Goal: Task Accomplishment & Management: Manage account settings

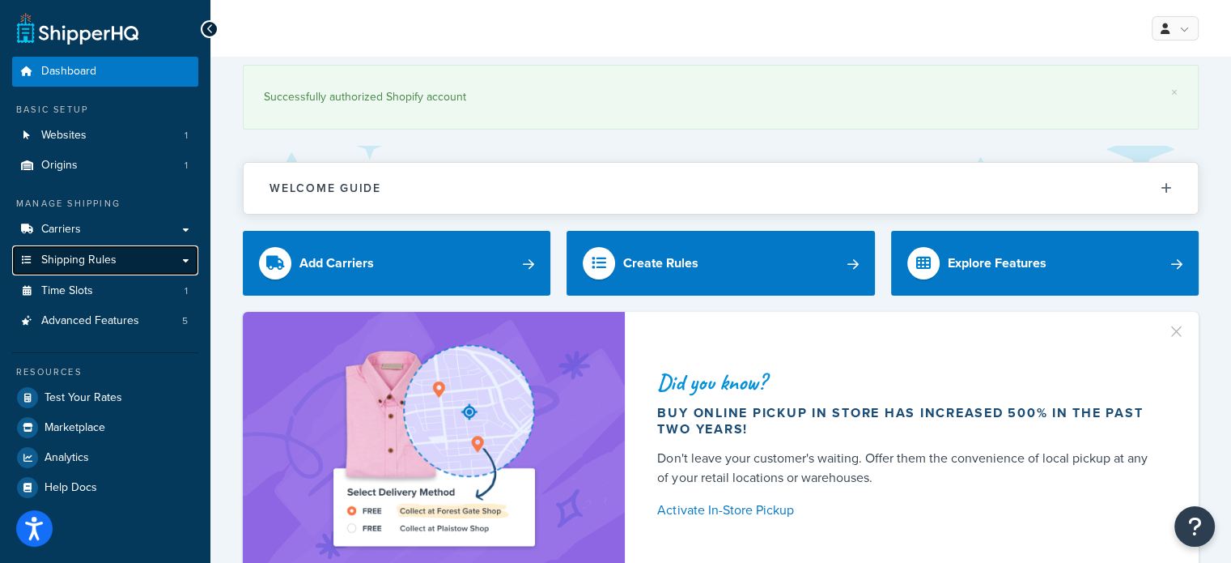
click at [91, 246] on link "Shipping Rules" at bounding box center [105, 260] width 186 height 30
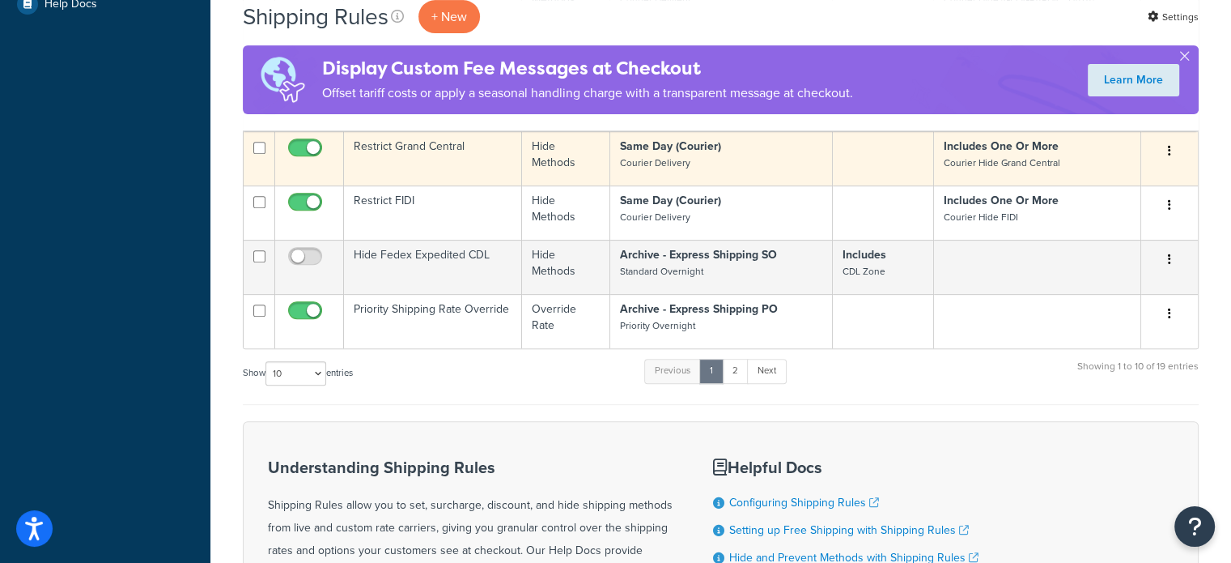
scroll to position [481, 0]
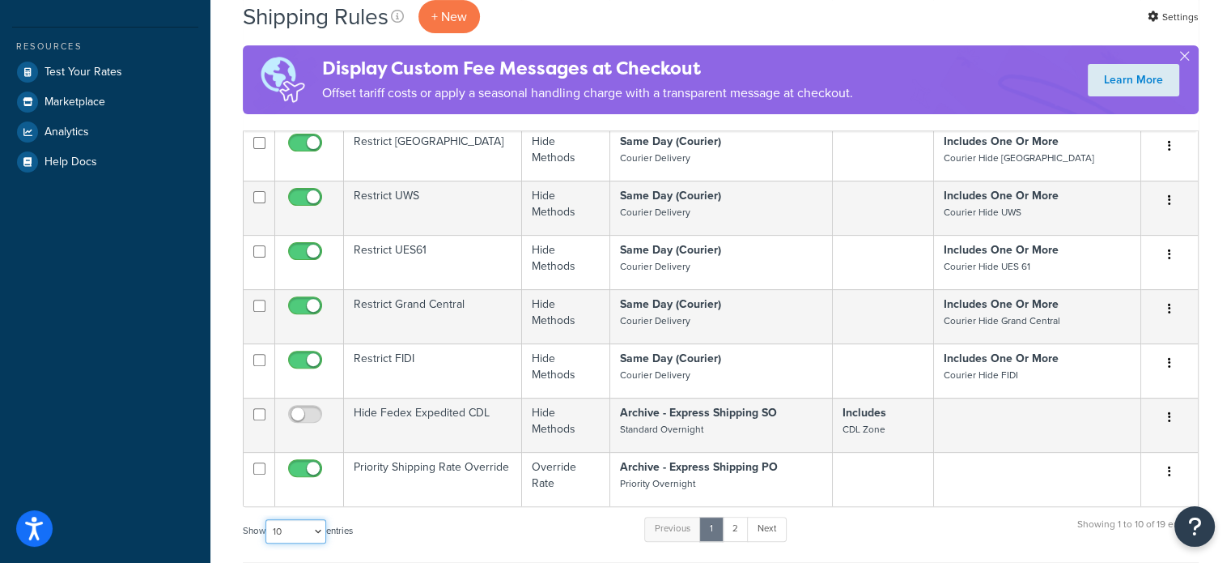
click at [315, 530] on select "10 15 25 50 100 1000" at bounding box center [296, 531] width 61 height 24
select select "50"
click at [267, 519] on select "10 15 25 50 100 1000" at bounding box center [296, 531] width 61 height 24
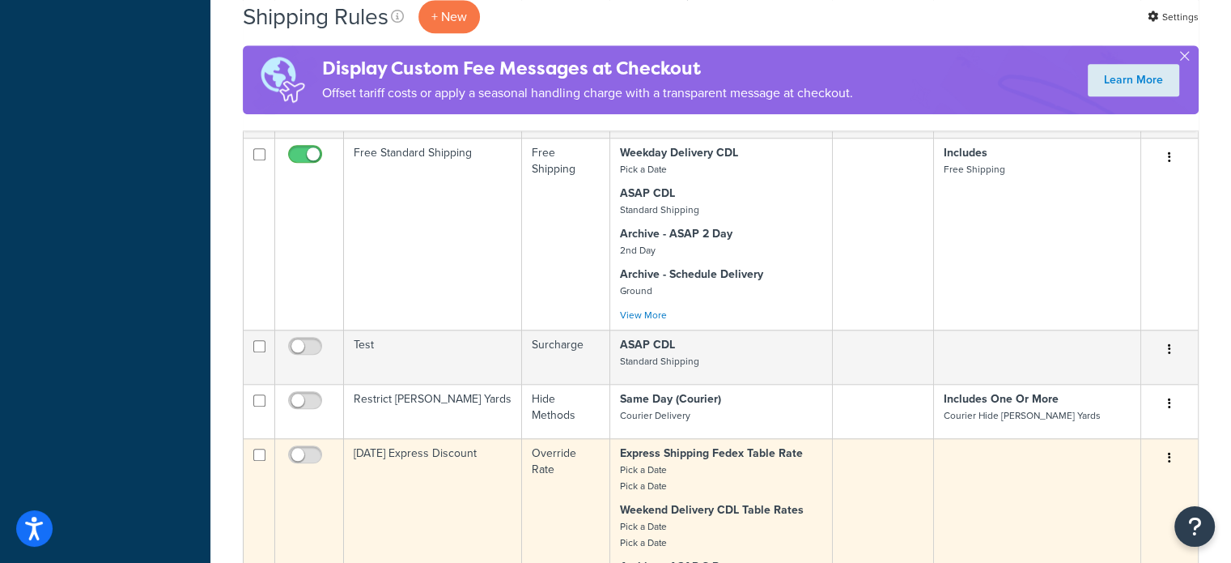
scroll to position [1533, 0]
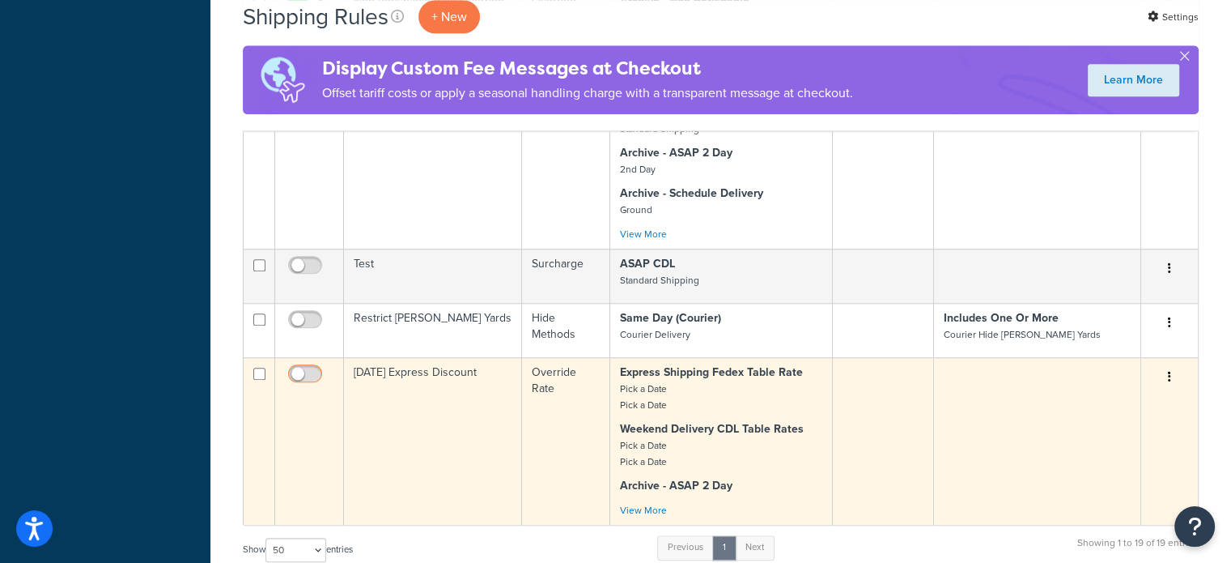
click at [314, 368] on input "checkbox" at bounding box center [307, 378] width 45 height 20
checkbox input "true"
click at [440, 372] on td "[DATE] Express Discount" at bounding box center [433, 441] width 178 height 168
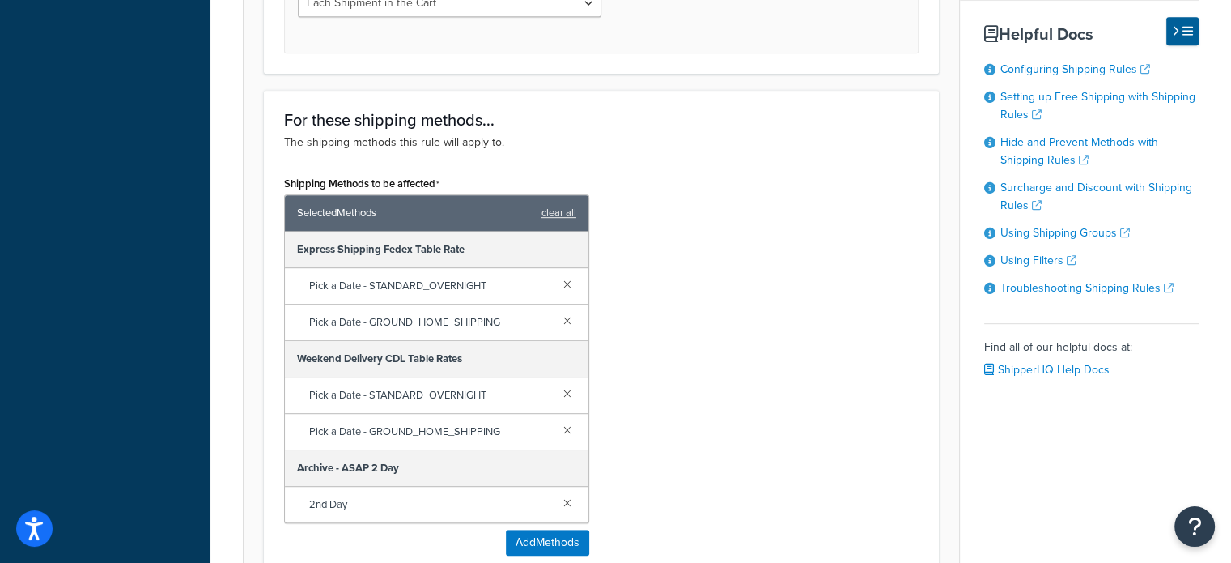
scroll to position [891, 0]
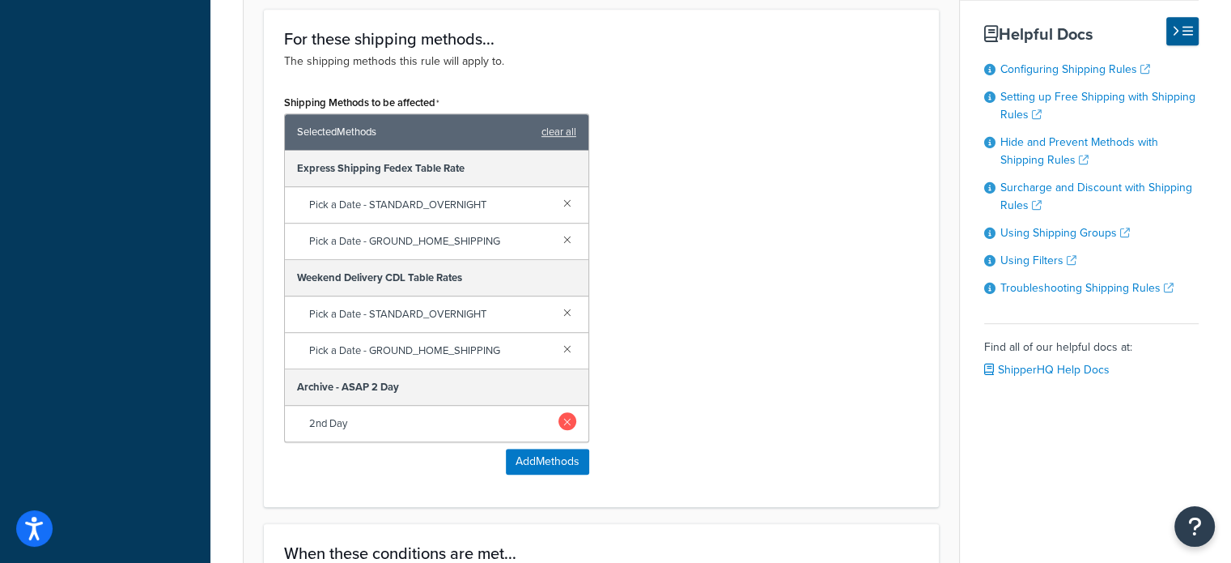
click at [568, 418] on link at bounding box center [568, 421] width 18 height 18
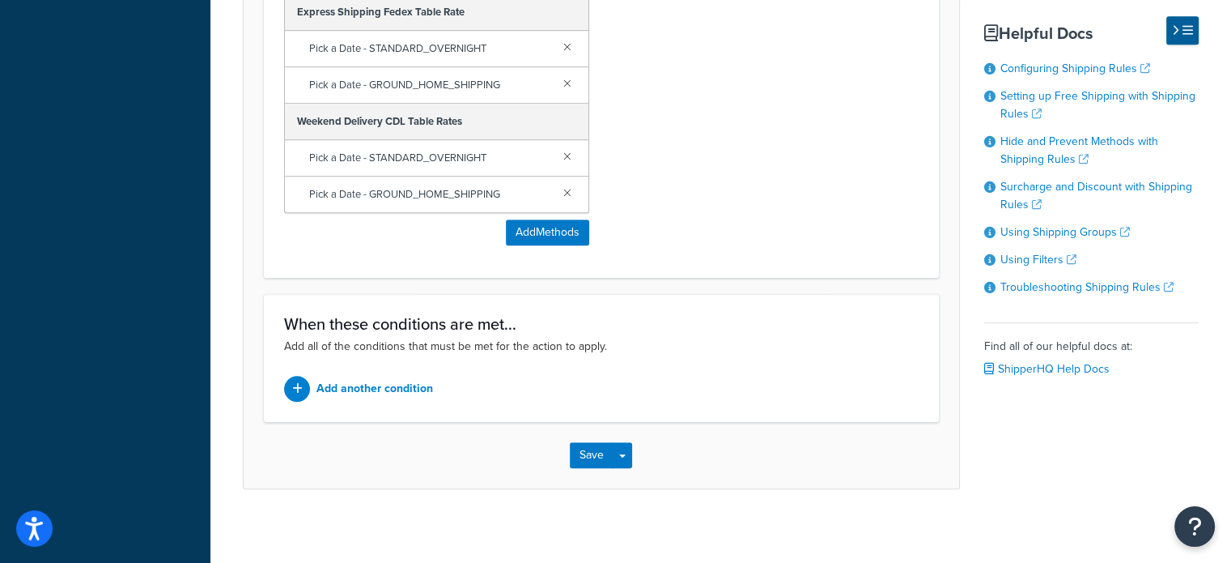
scroll to position [1053, 0]
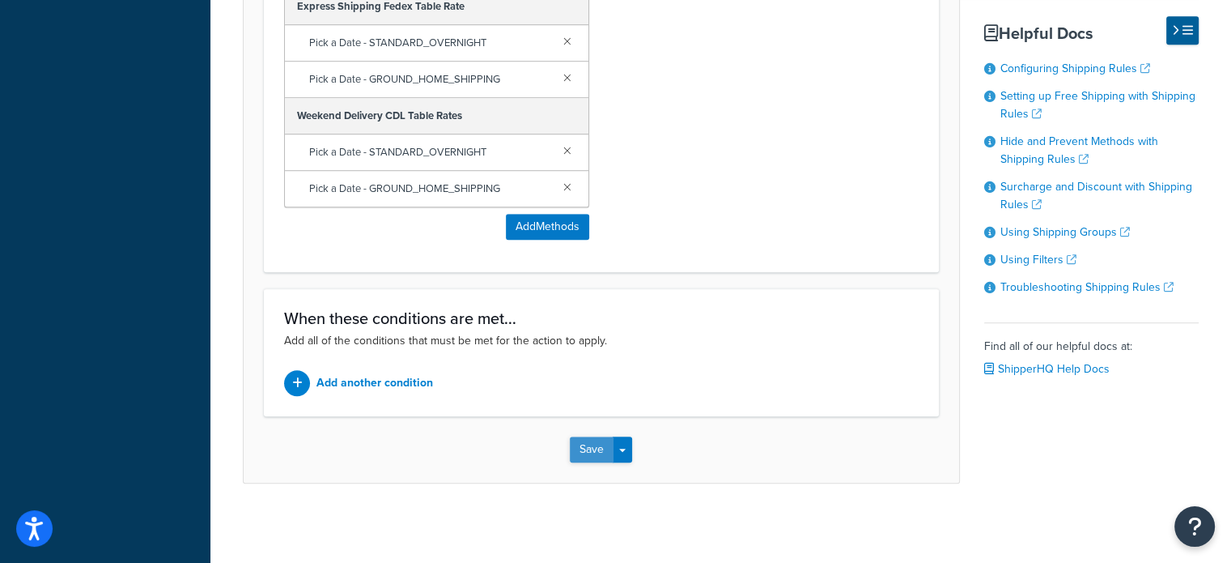
click at [596, 453] on button "Save" at bounding box center [592, 449] width 44 height 26
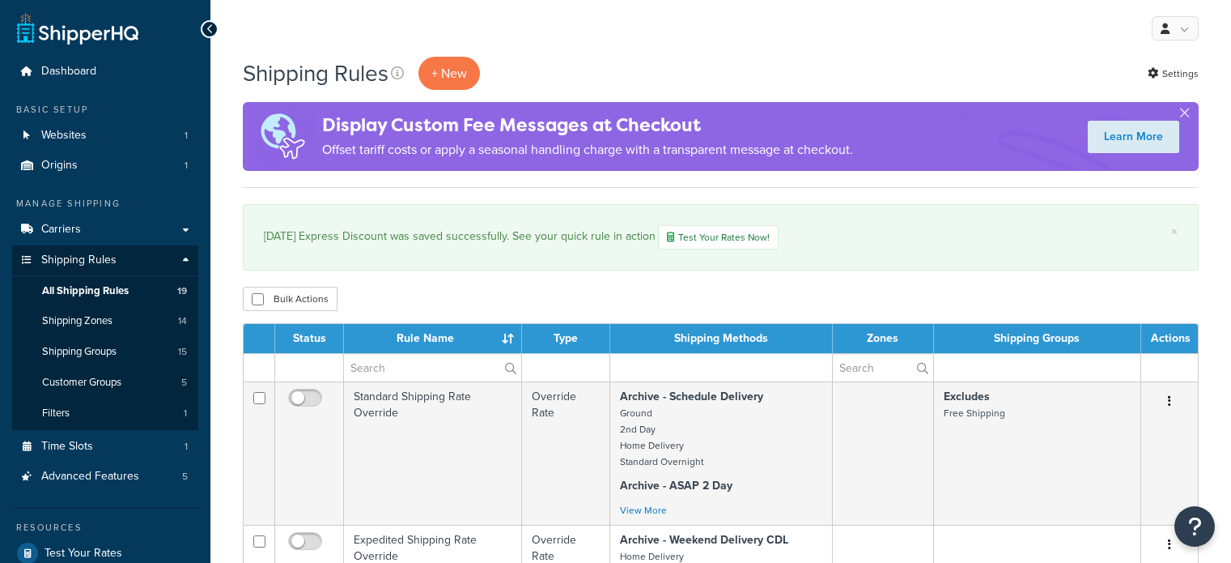
select select "50"
